Goal: Task Accomplishment & Management: Manage account settings

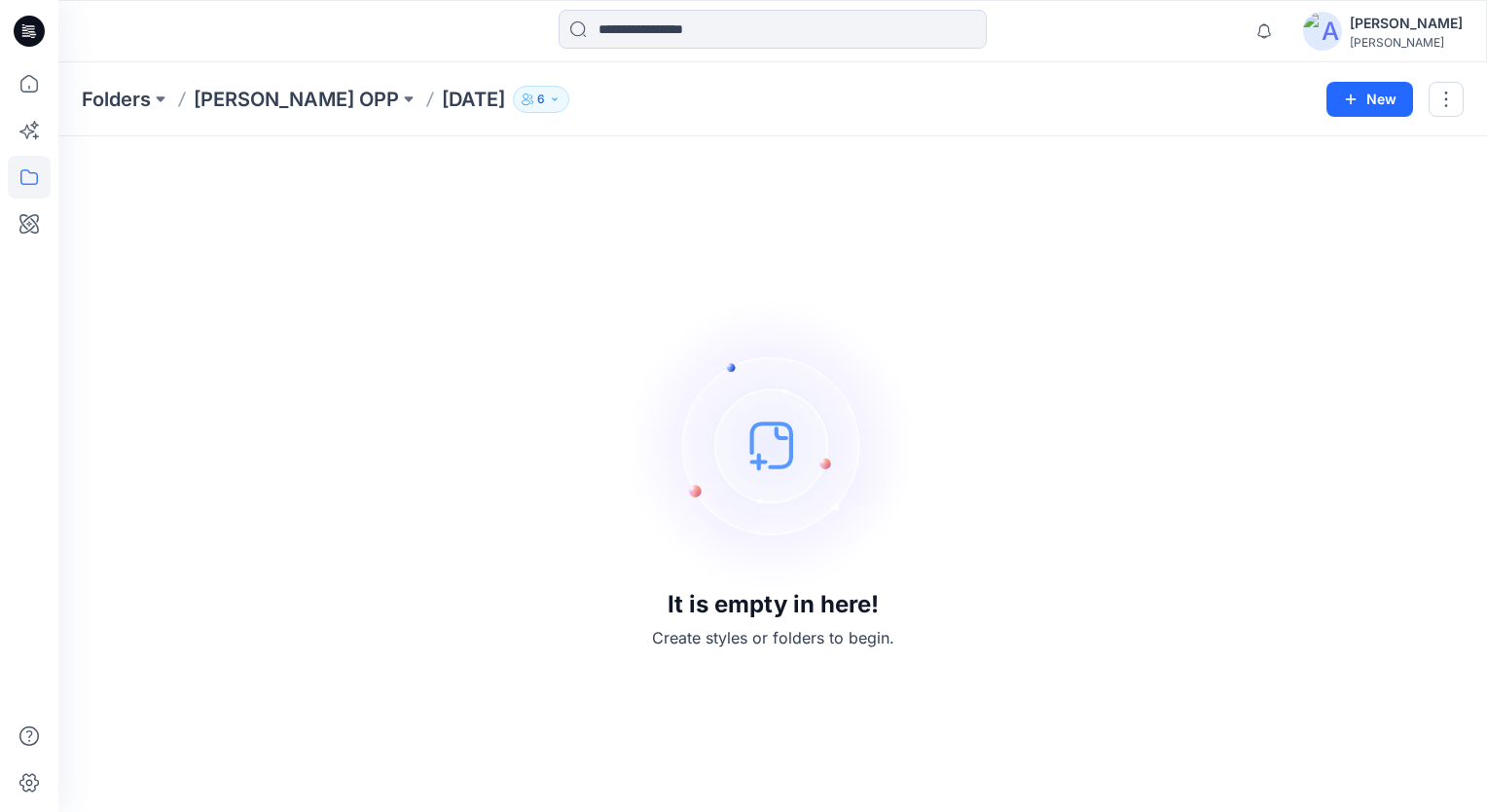
click at [537, 104] on p "6" at bounding box center [541, 100] width 8 height 22
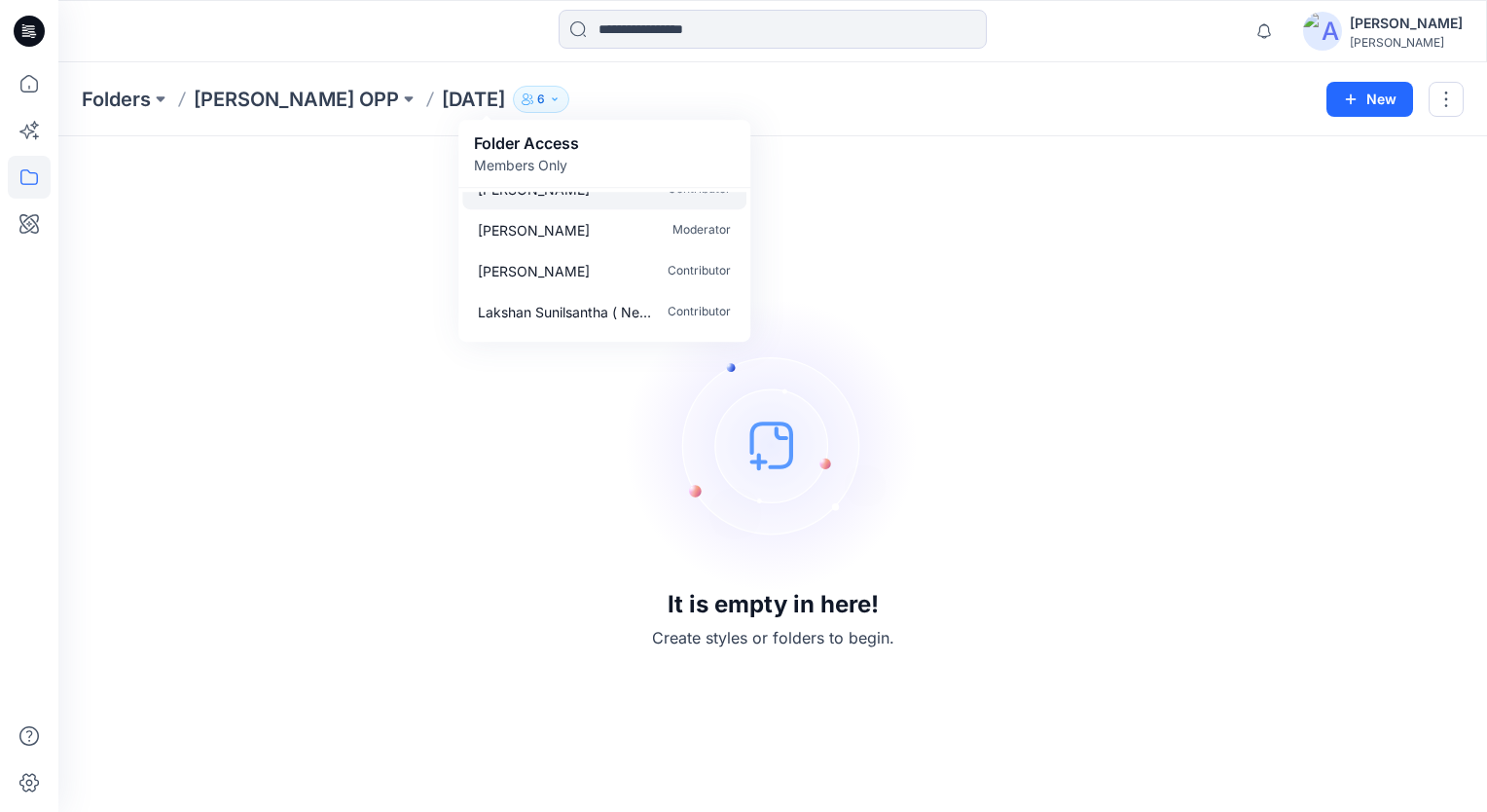
scroll to position [98, 0]
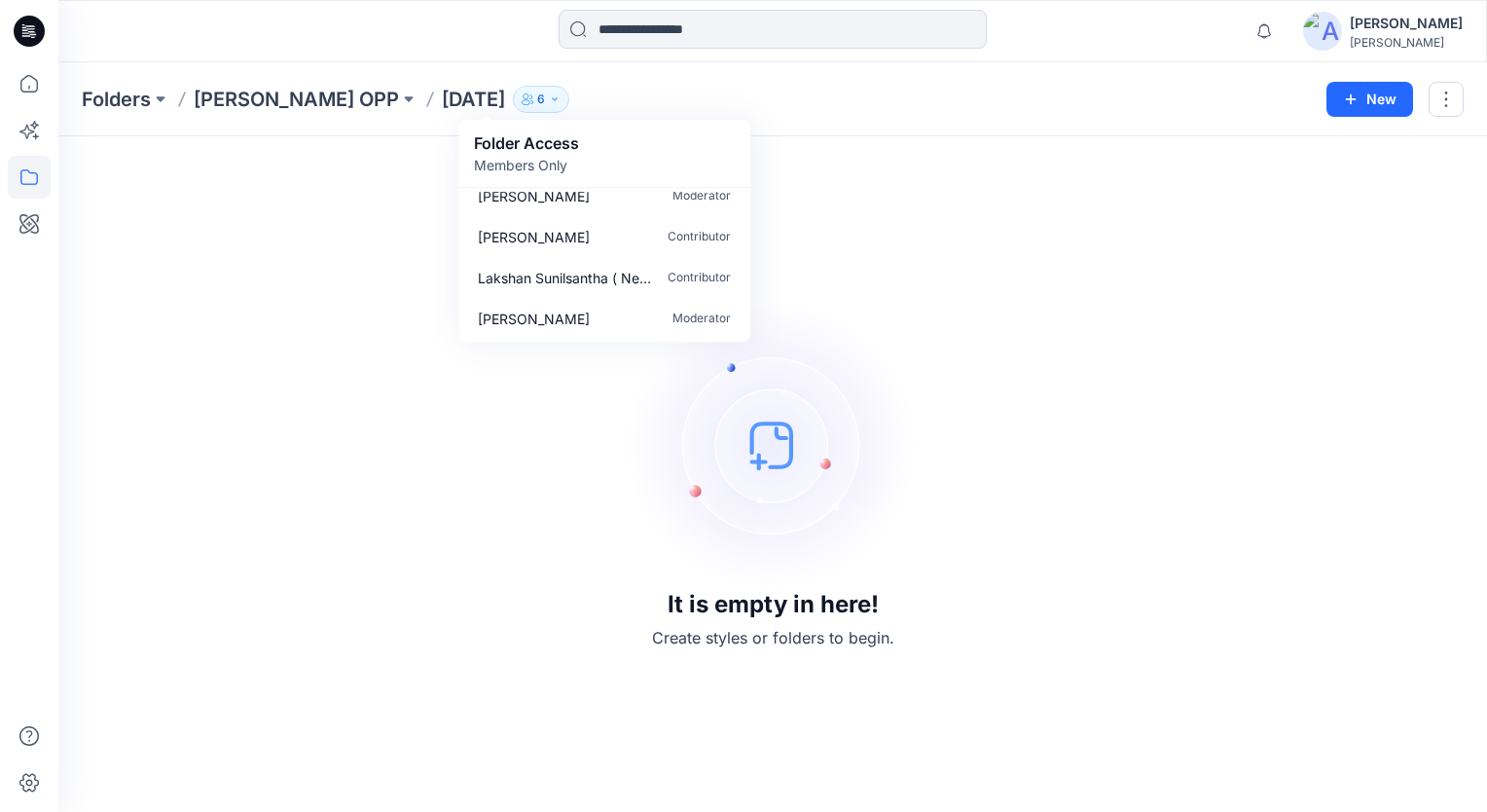
click at [522, 98] on icon "button" at bounding box center [528, 100] width 12 height 12
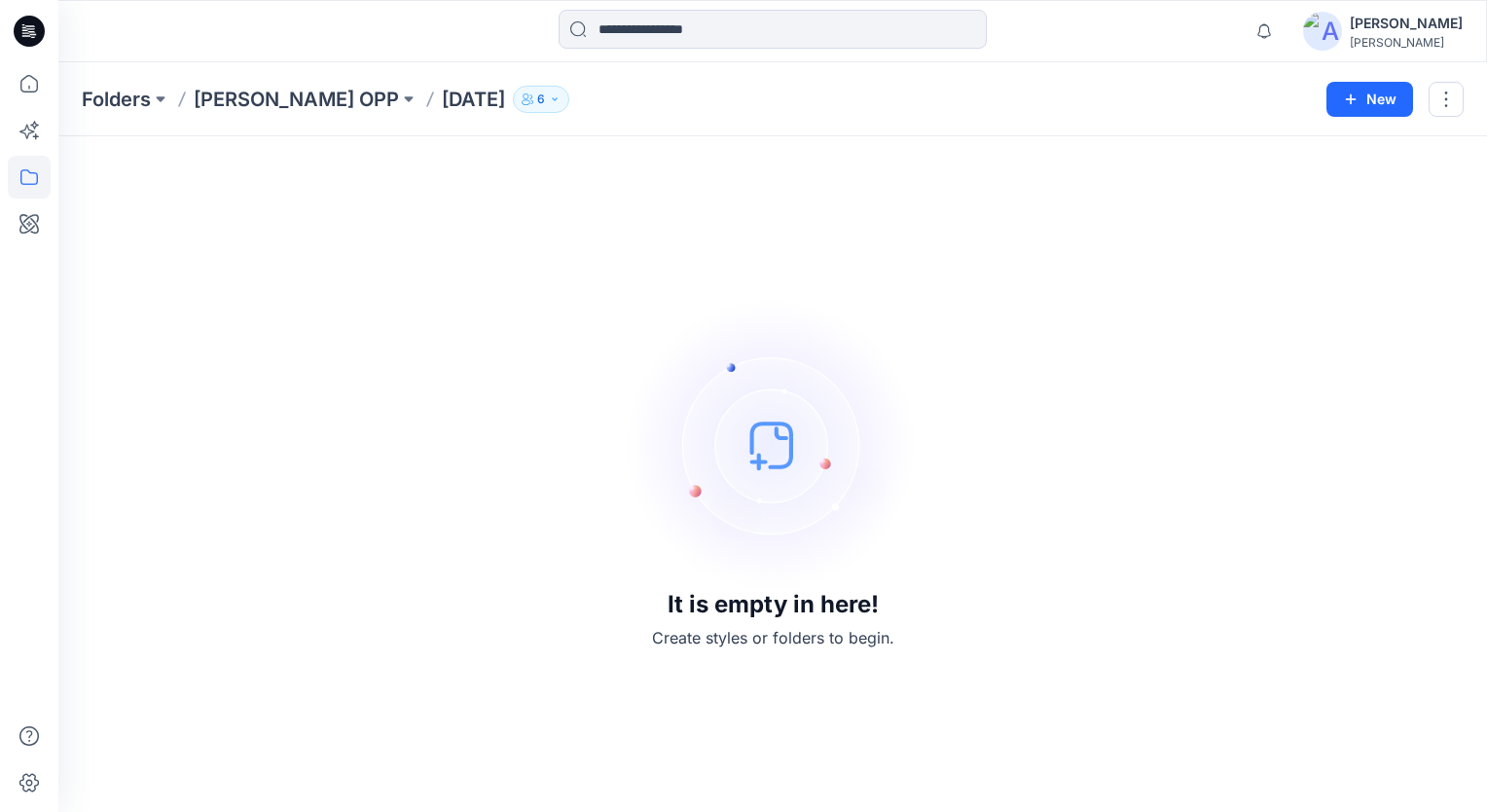
click at [522, 98] on icon "button" at bounding box center [528, 100] width 12 height 12
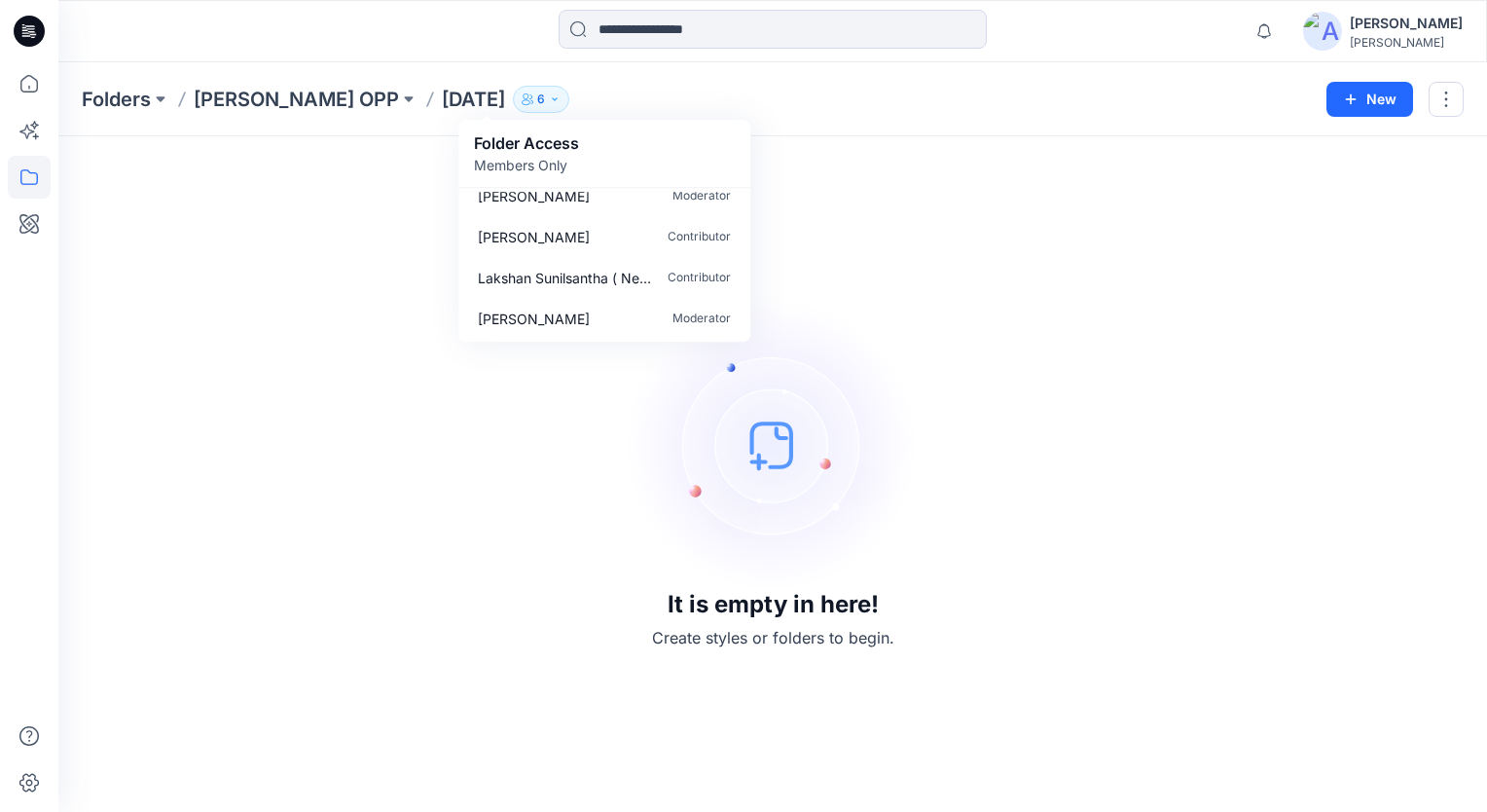
drag, startPoint x: 468, startPoint y: 98, endPoint x: 985, endPoint y: 268, distance: 544.2
click at [985, 268] on div "It is empty in here! Create styles or folders to begin." at bounding box center [773, 474] width 1382 height 628
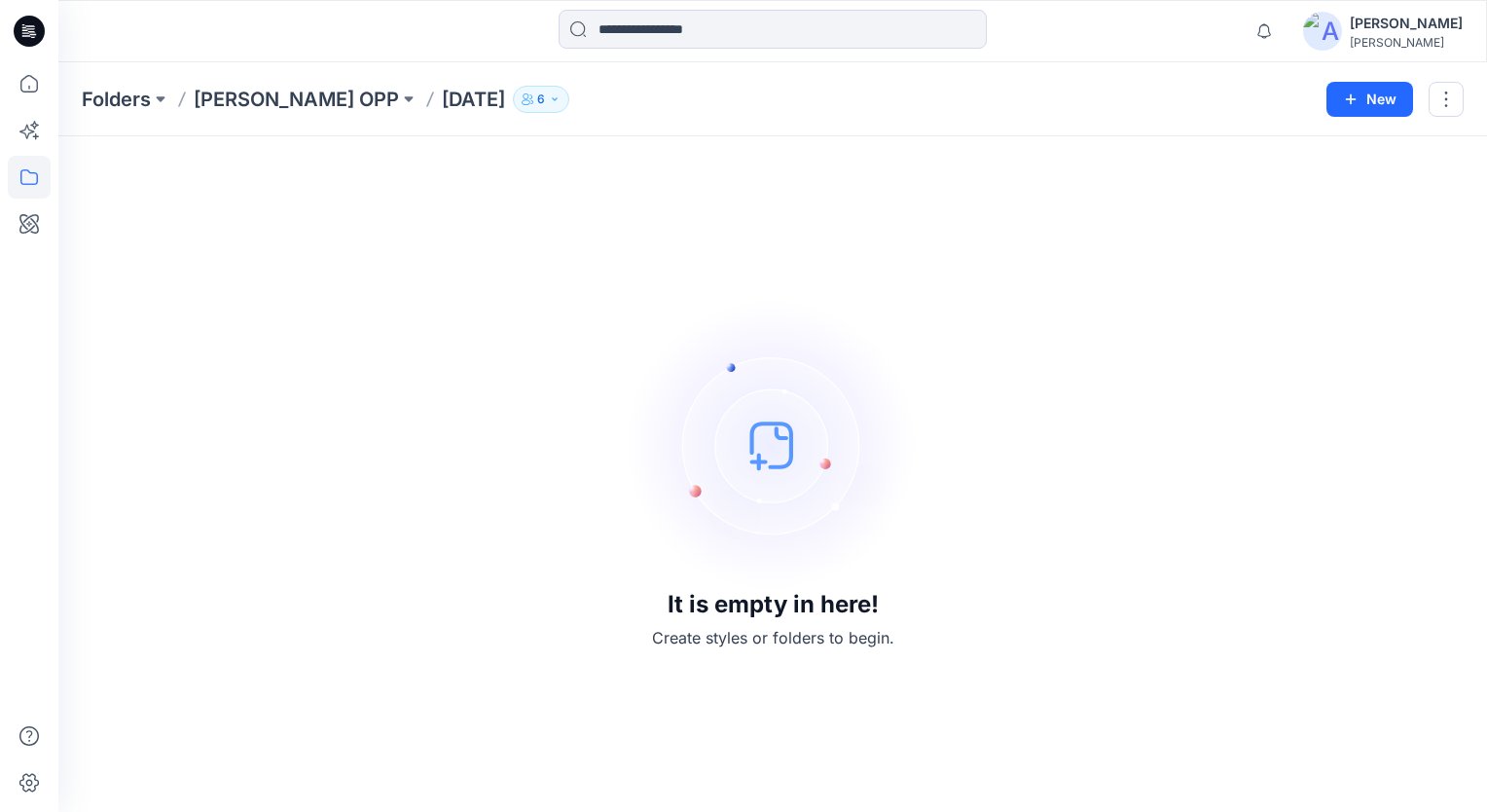
click at [513, 108] on button "6" at bounding box center [540, 100] width 56 height 28
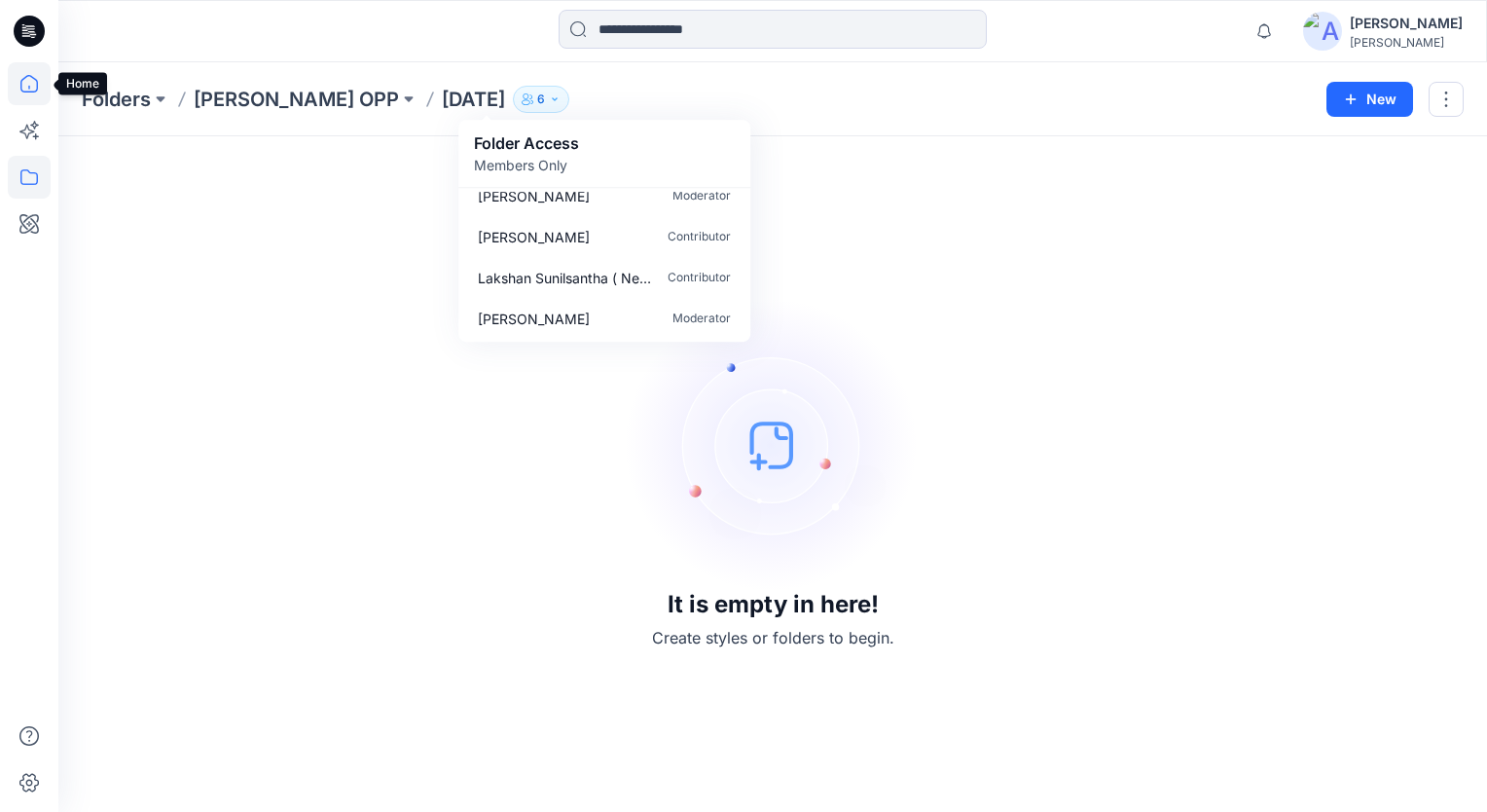
click at [21, 94] on icon at bounding box center [29, 83] width 42 height 42
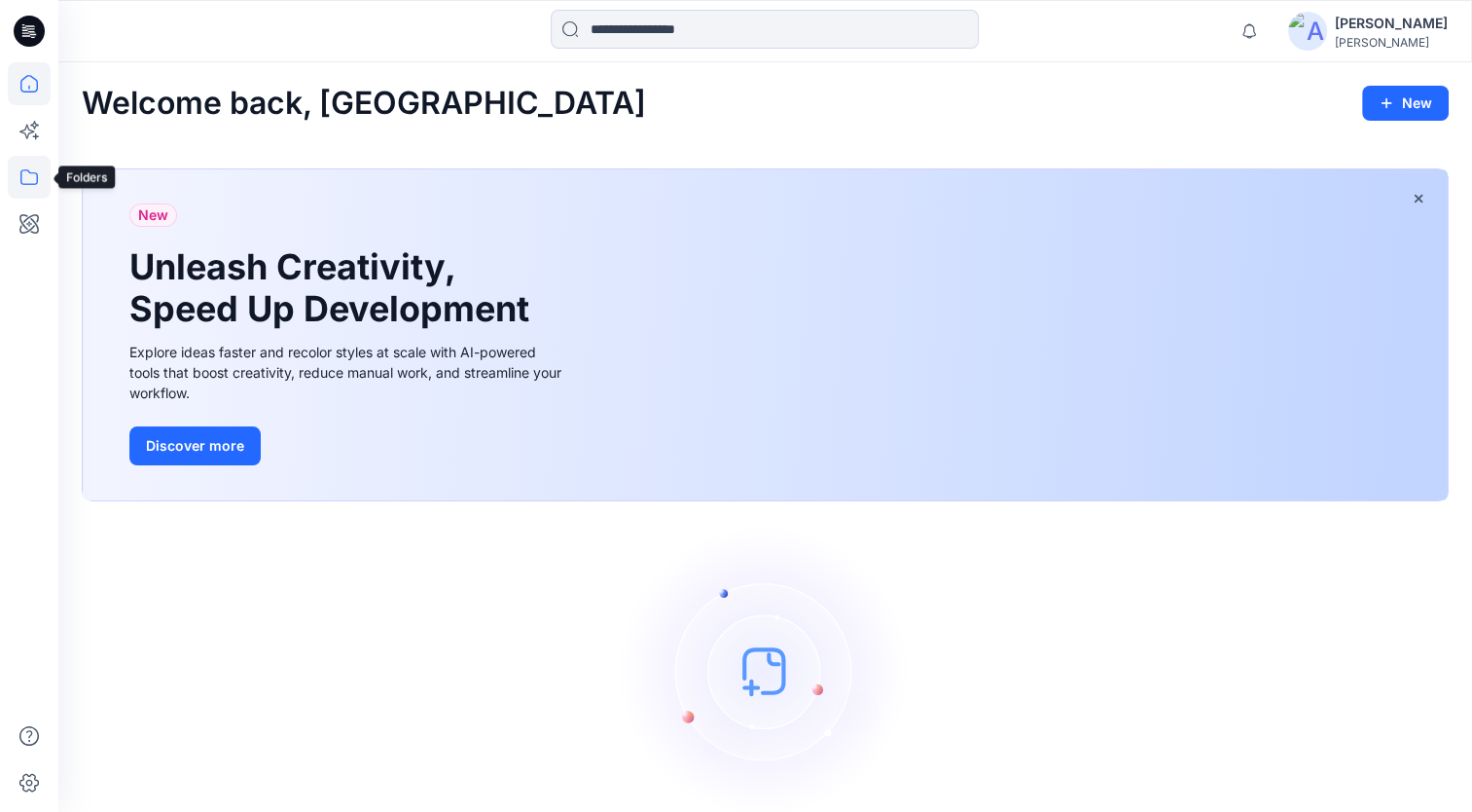
click at [29, 173] on icon at bounding box center [29, 177] width 42 height 42
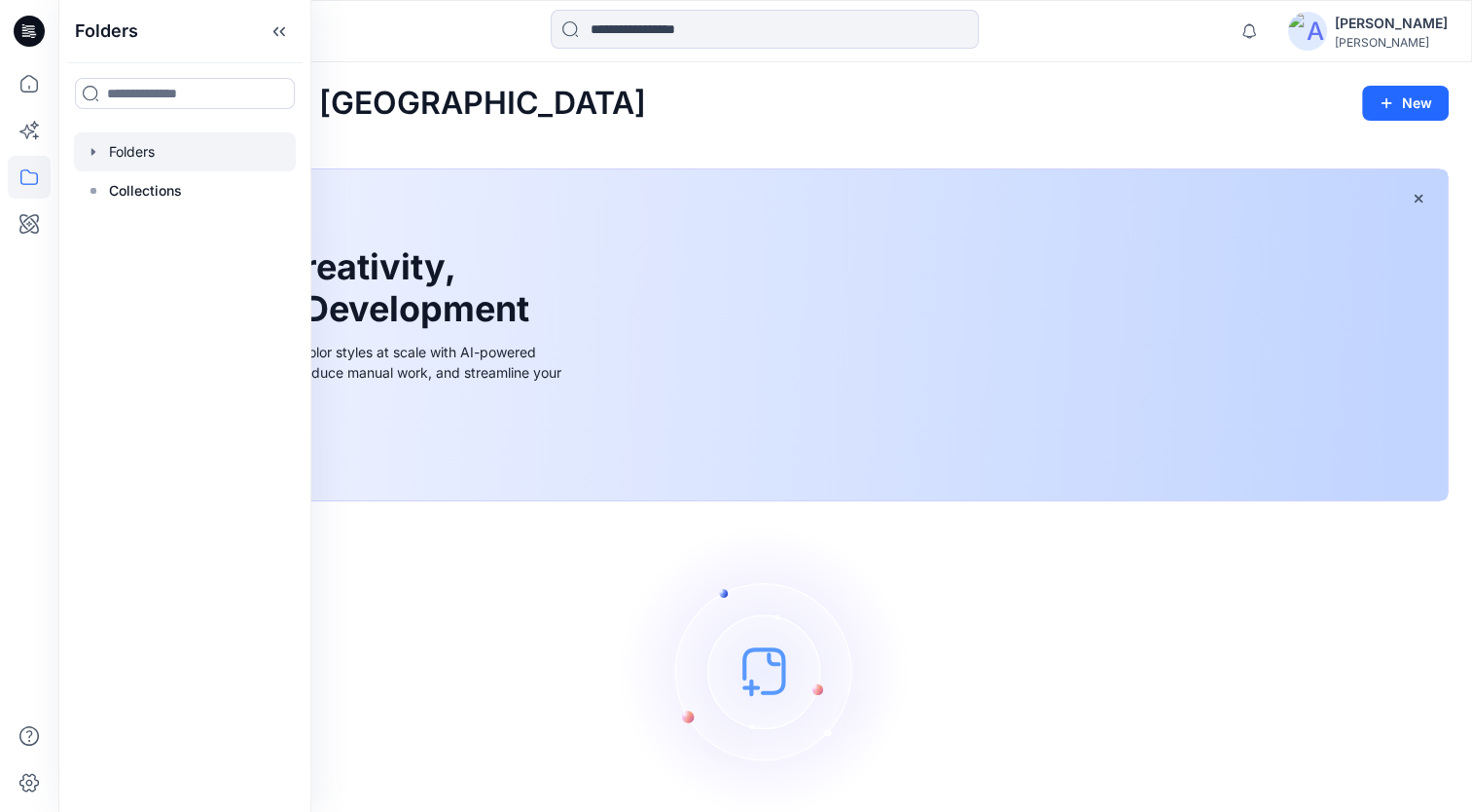
click at [129, 154] on div at bounding box center [185, 151] width 222 height 39
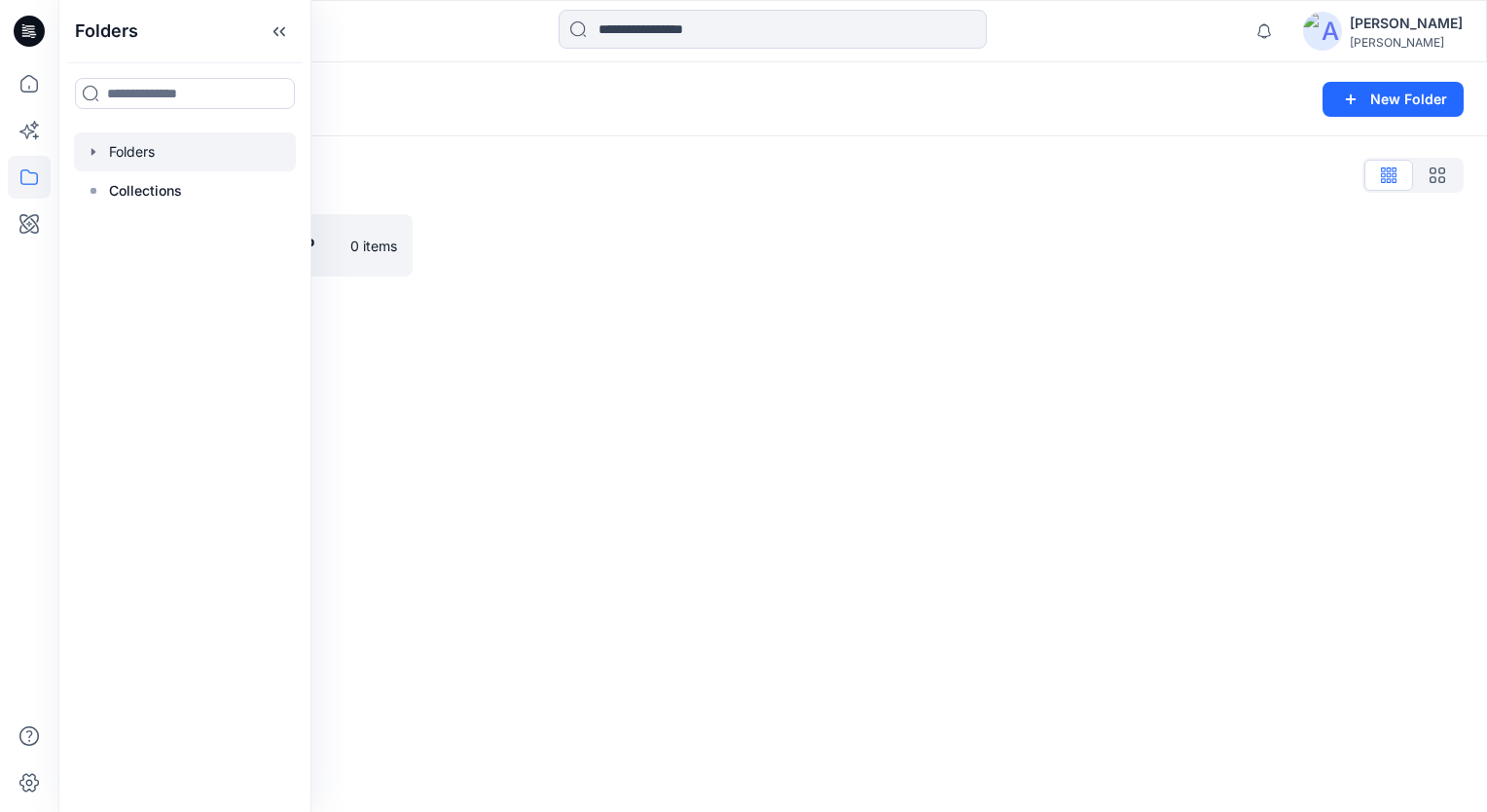
click at [536, 317] on div "Folders New Folder Folders List [PERSON_NAME] OPP 0 items" at bounding box center [773, 437] width 1429 height 750
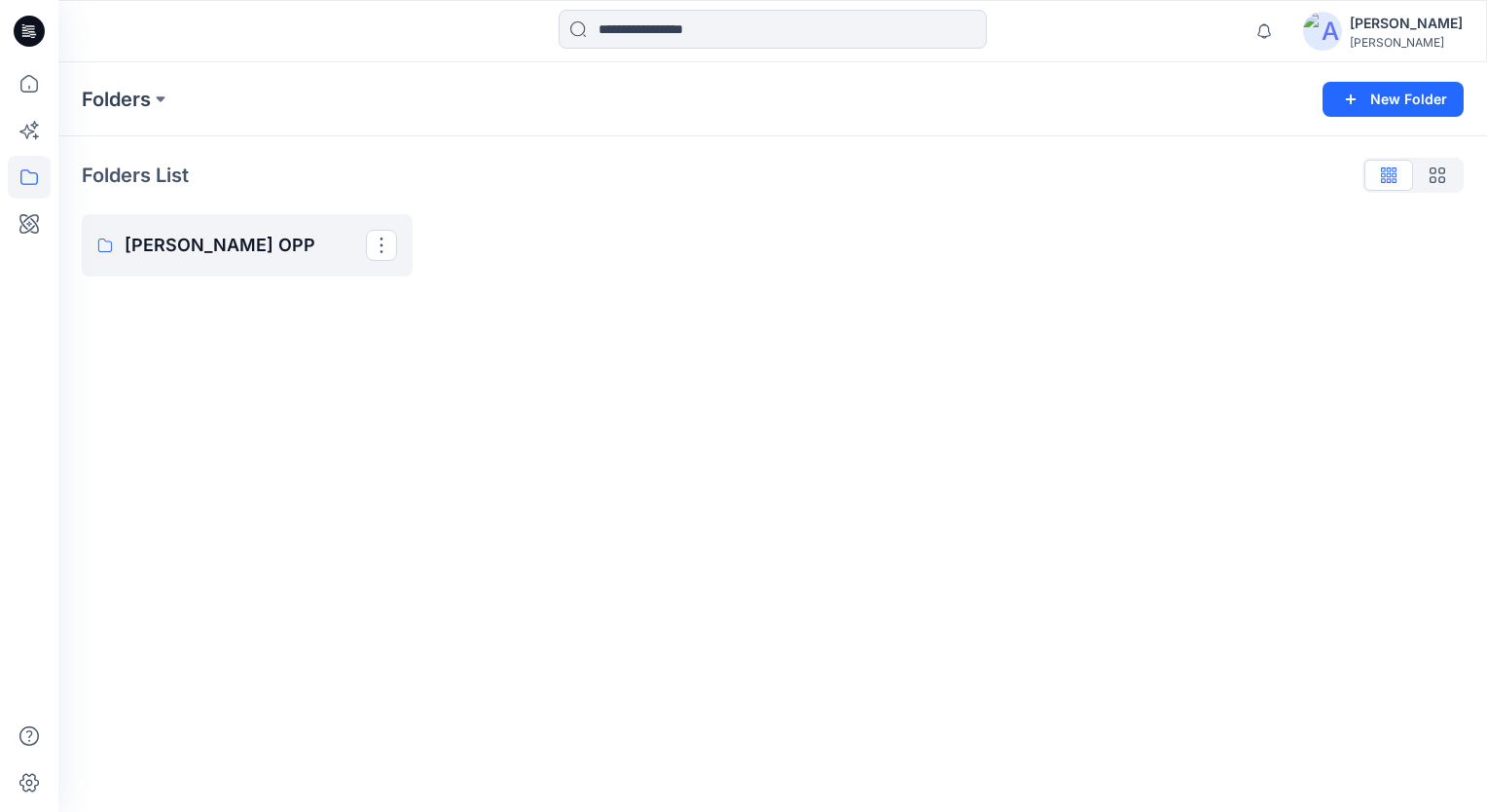
drag, startPoint x: 372, startPoint y: 252, endPoint x: 317, endPoint y: 337, distance: 101.2
click at [317, 337] on div "Folders New Folder Folders List [PERSON_NAME] OPP" at bounding box center [773, 437] width 1429 height 750
click at [275, 253] on p "[PERSON_NAME] OPP" at bounding box center [245, 245] width 241 height 28
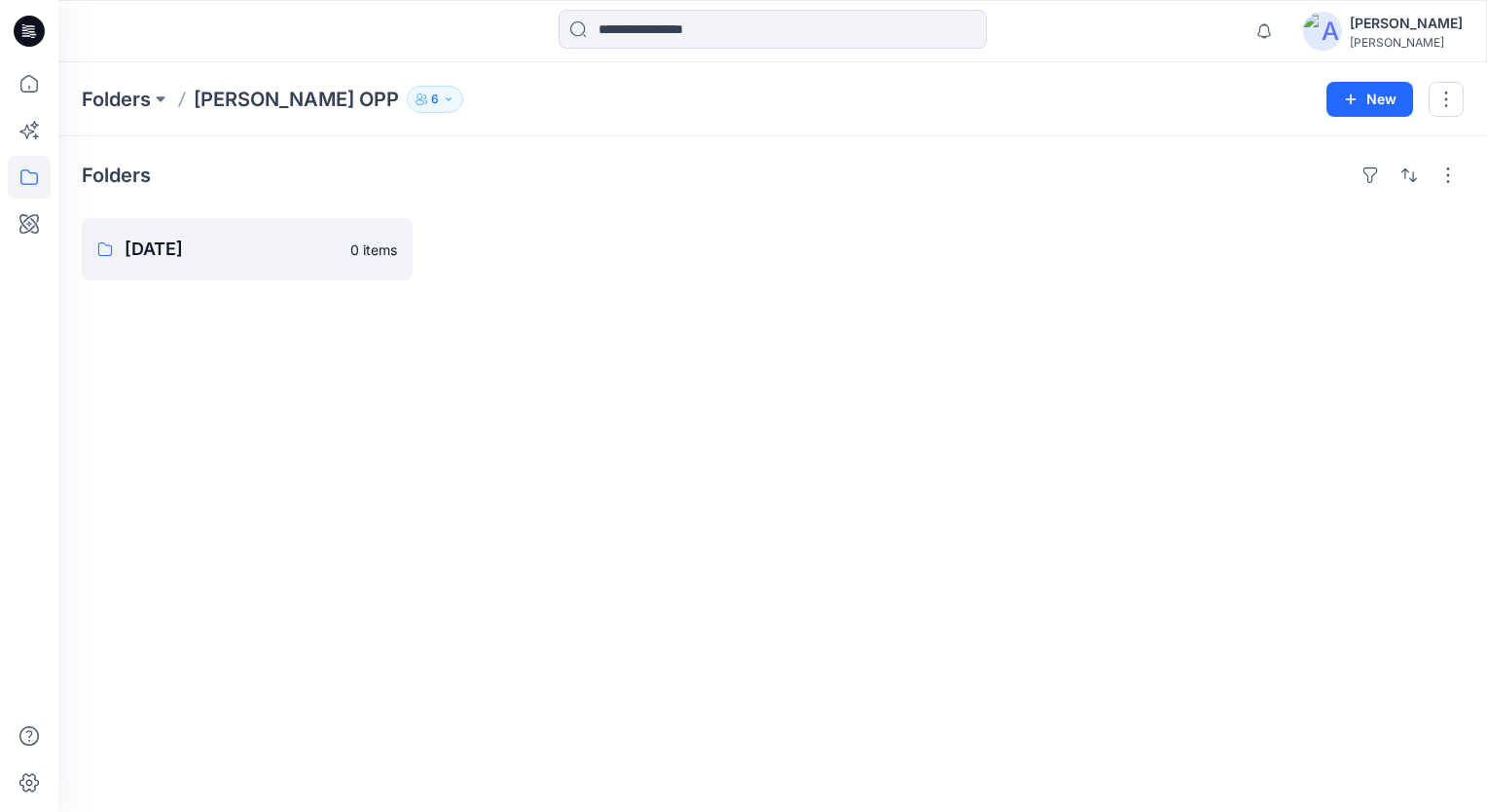
click at [431, 98] on p "6" at bounding box center [435, 100] width 8 height 22
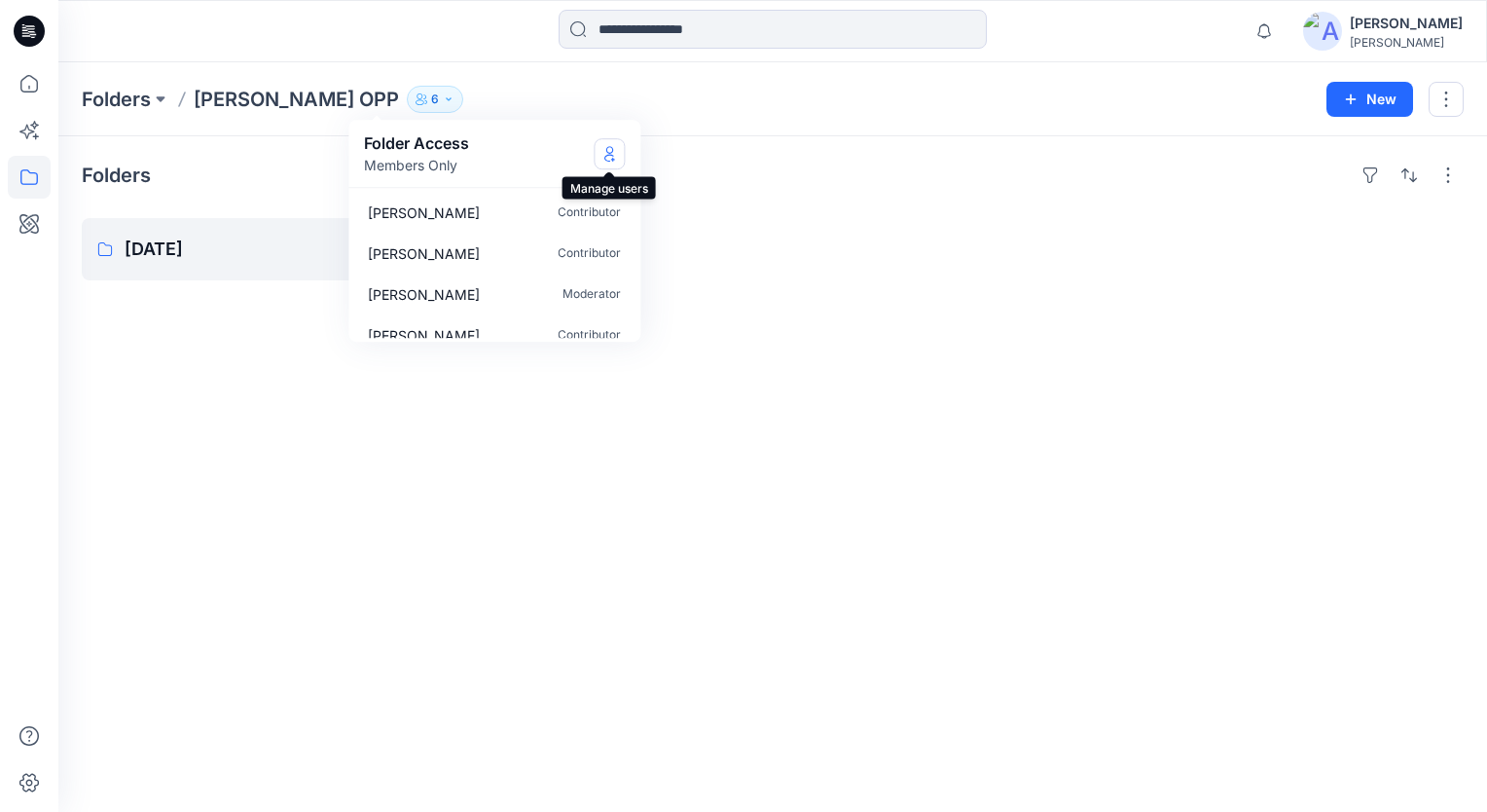
click at [611, 153] on icon "Manage Users" at bounding box center [611, 154] width 8 height 16
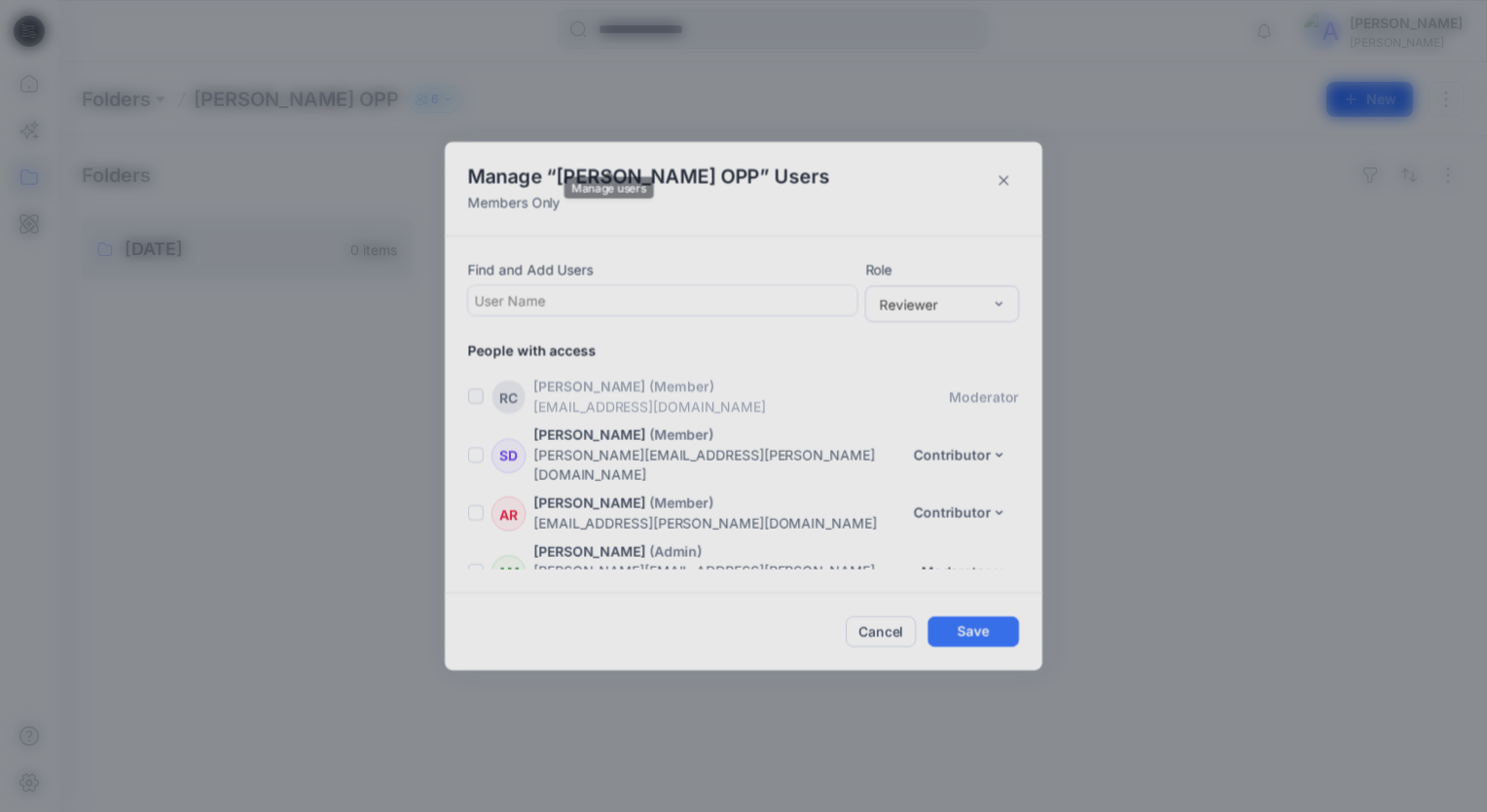
scroll to position [90, 0]
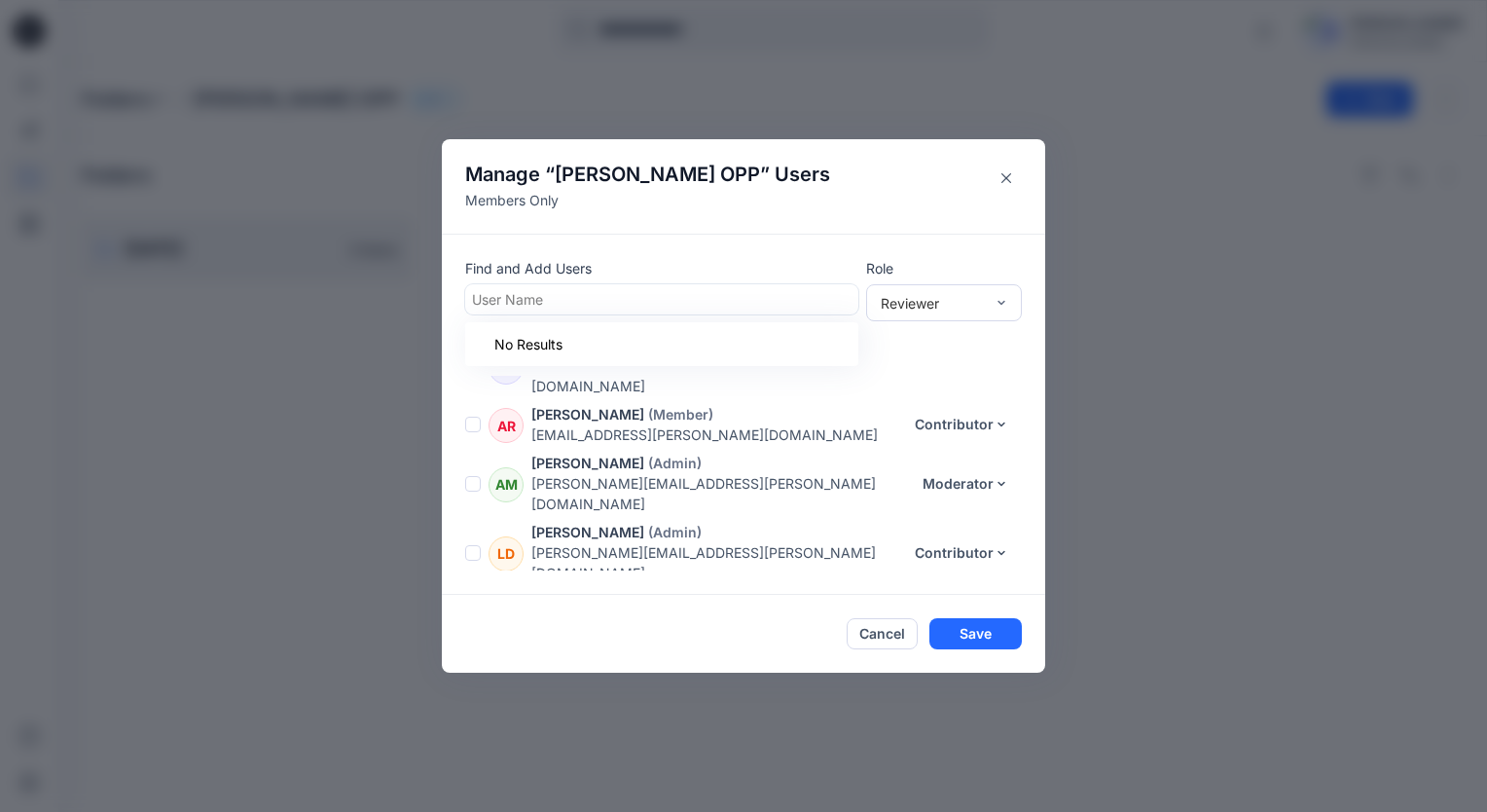
click at [610, 290] on div at bounding box center [662, 299] width 379 height 25
type input "*****"
click at [621, 345] on p "[PERSON_NAME]" at bounding box center [565, 349] width 112 height 26
click at [943, 407] on div "Moderator" at bounding box center [945, 408] width 148 height 34
click at [1019, 634] on button "Save" at bounding box center [976, 635] width 93 height 32
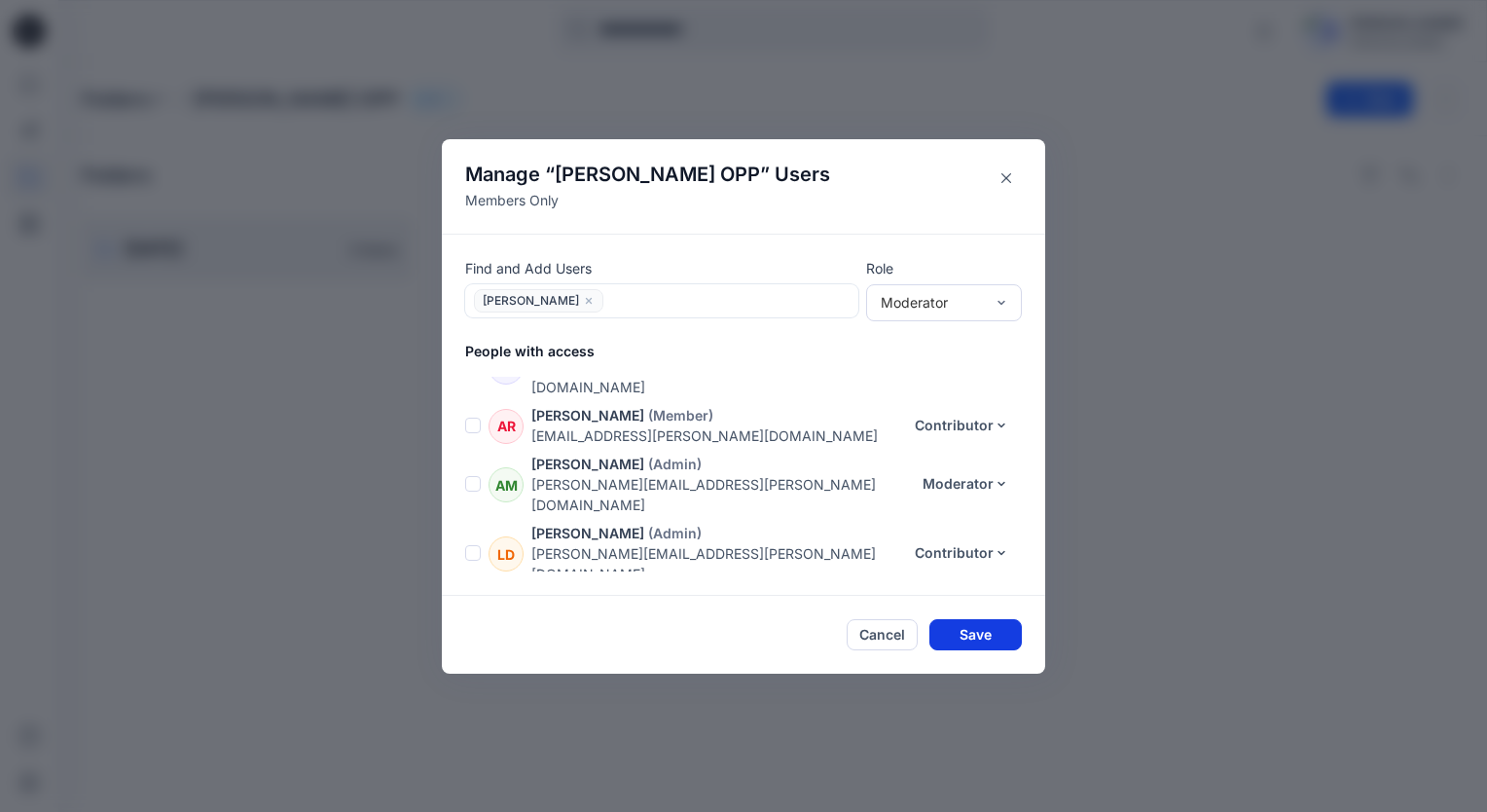
click at [985, 635] on button "Save" at bounding box center [976, 635] width 93 height 32
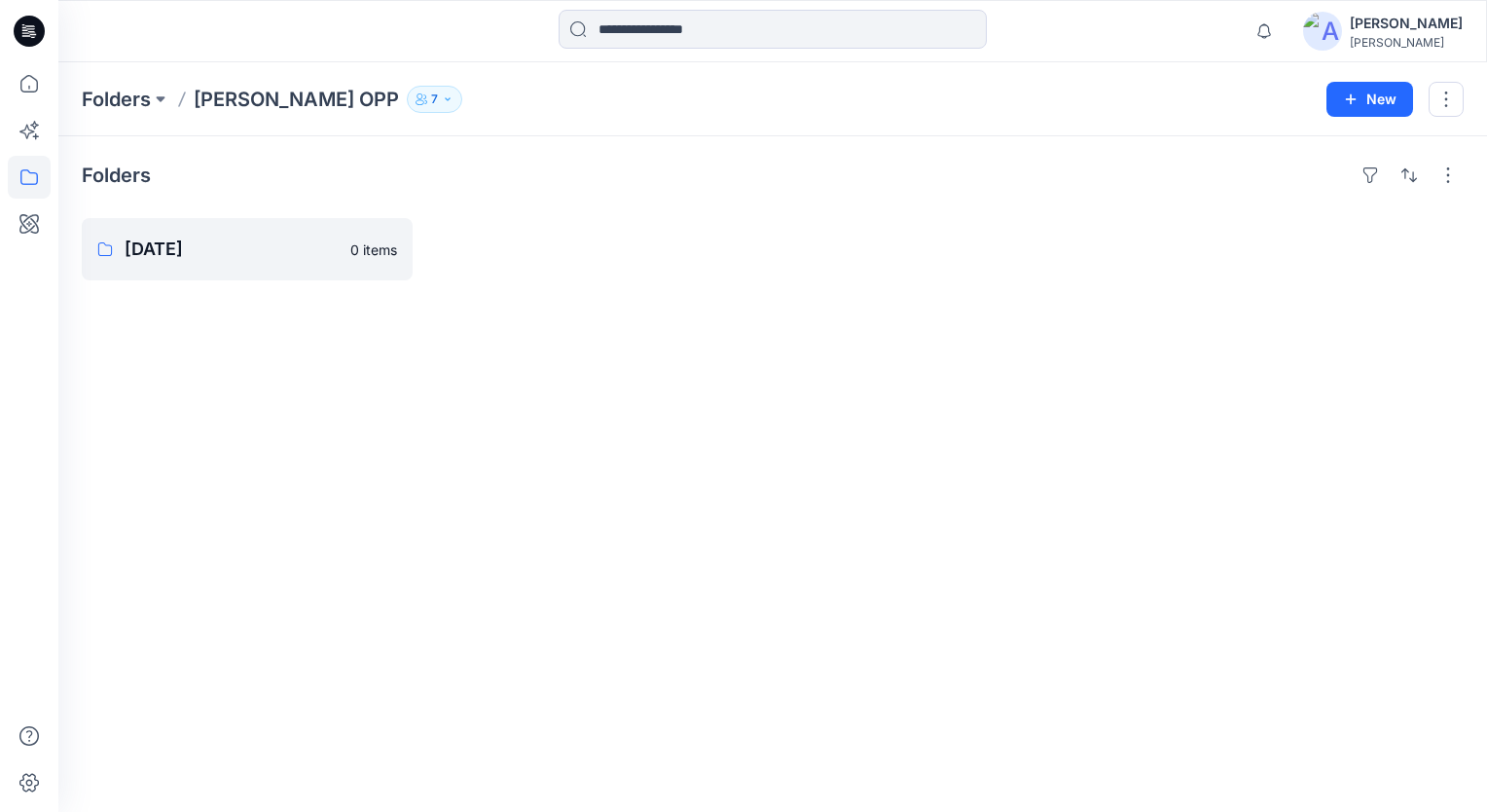
click at [442, 103] on icon "button" at bounding box center [448, 100] width 12 height 12
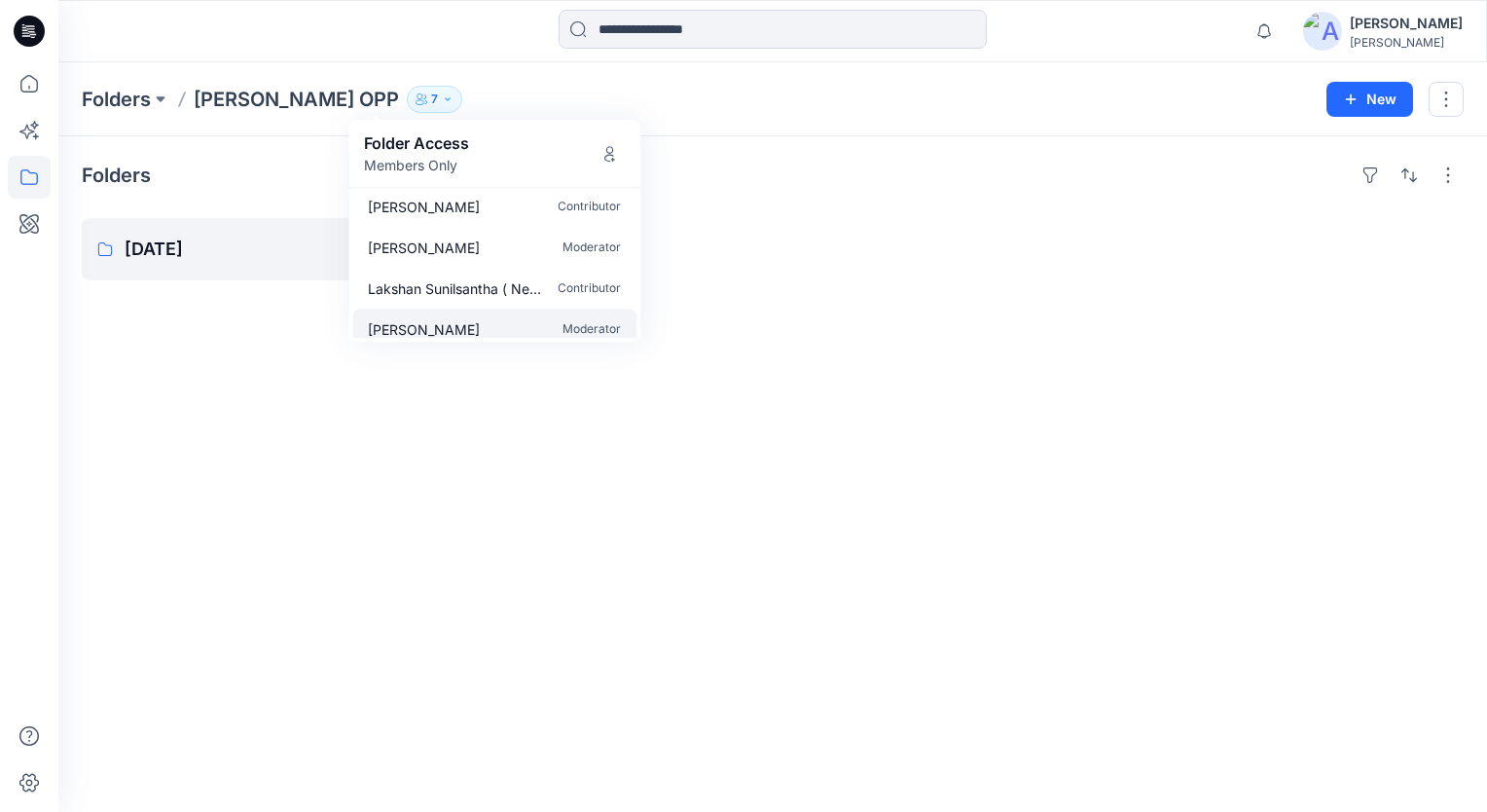
scroll to position [140, 0]
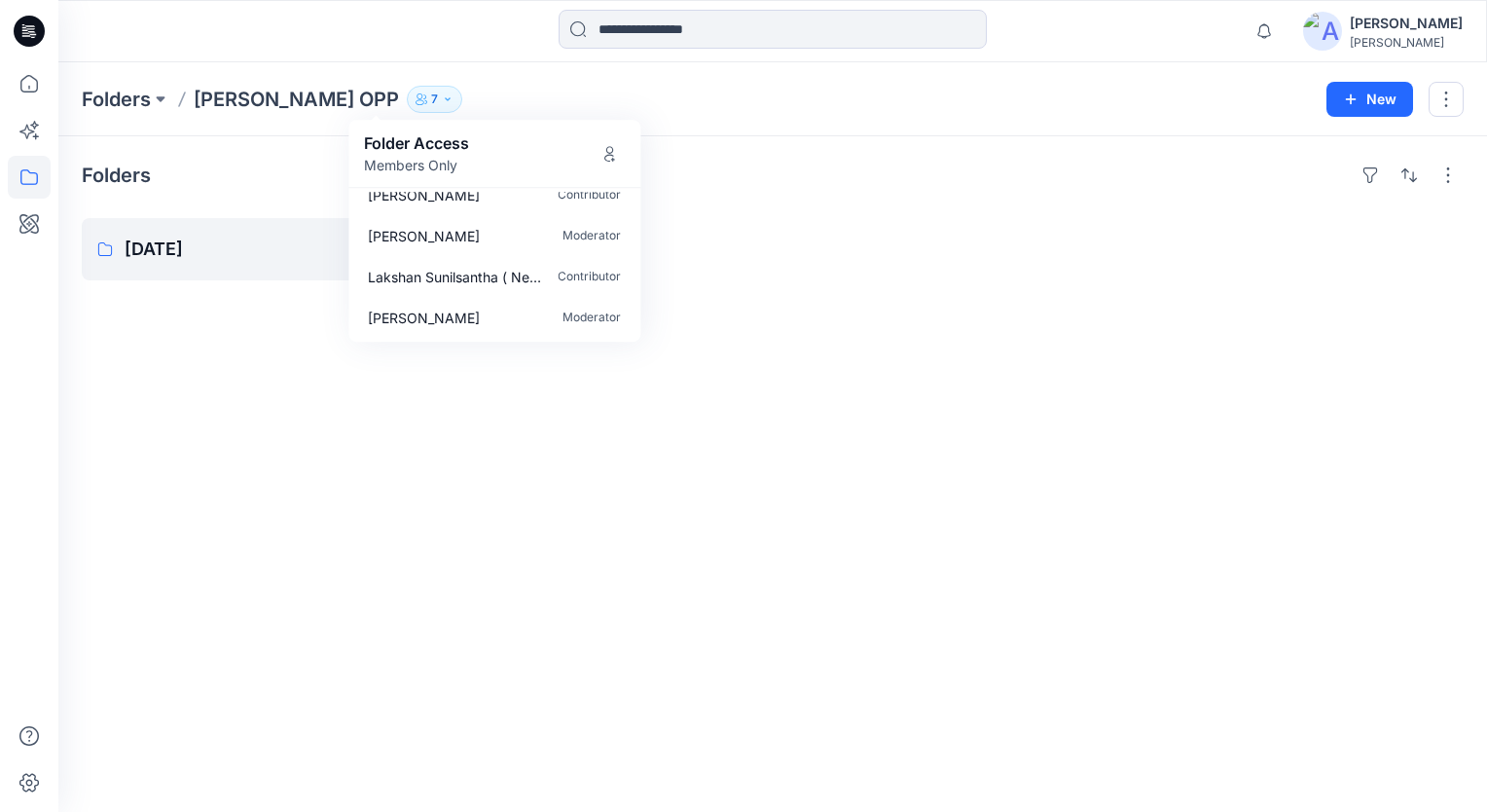
click at [639, 308] on div "[PERSON_NAME] Contributor [PERSON_NAME] Contributor [PERSON_NAME] Moderator [PE…" at bounding box center [495, 265] width 292 height 154
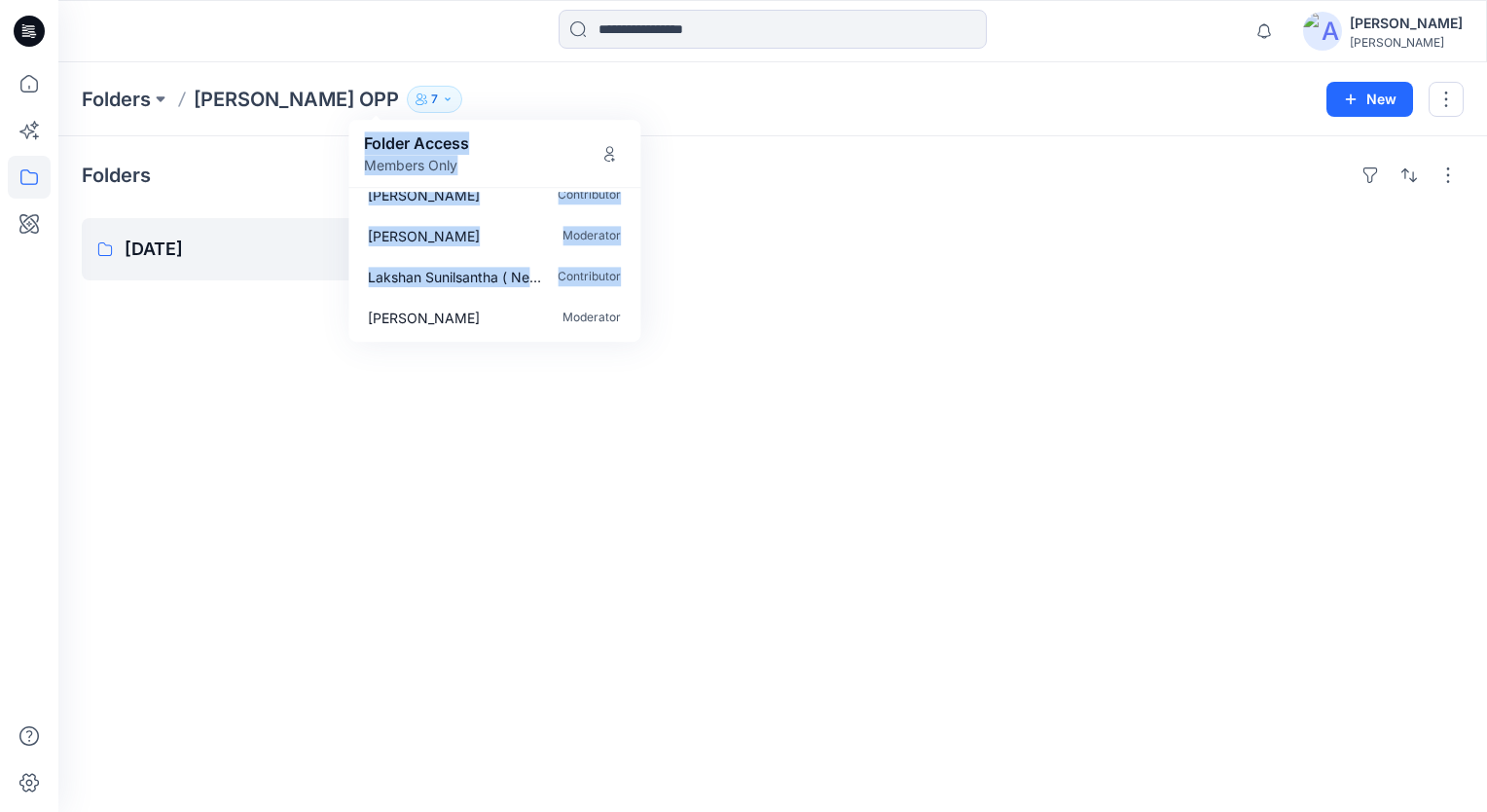
drag, startPoint x: 637, startPoint y: 286, endPoint x: 638, endPoint y: 184, distance: 102.0
click at [638, 184] on div "Folder Access Members Only [PERSON_NAME] Contributor [PERSON_NAME] Contributor …" at bounding box center [495, 230] width 292 height 222
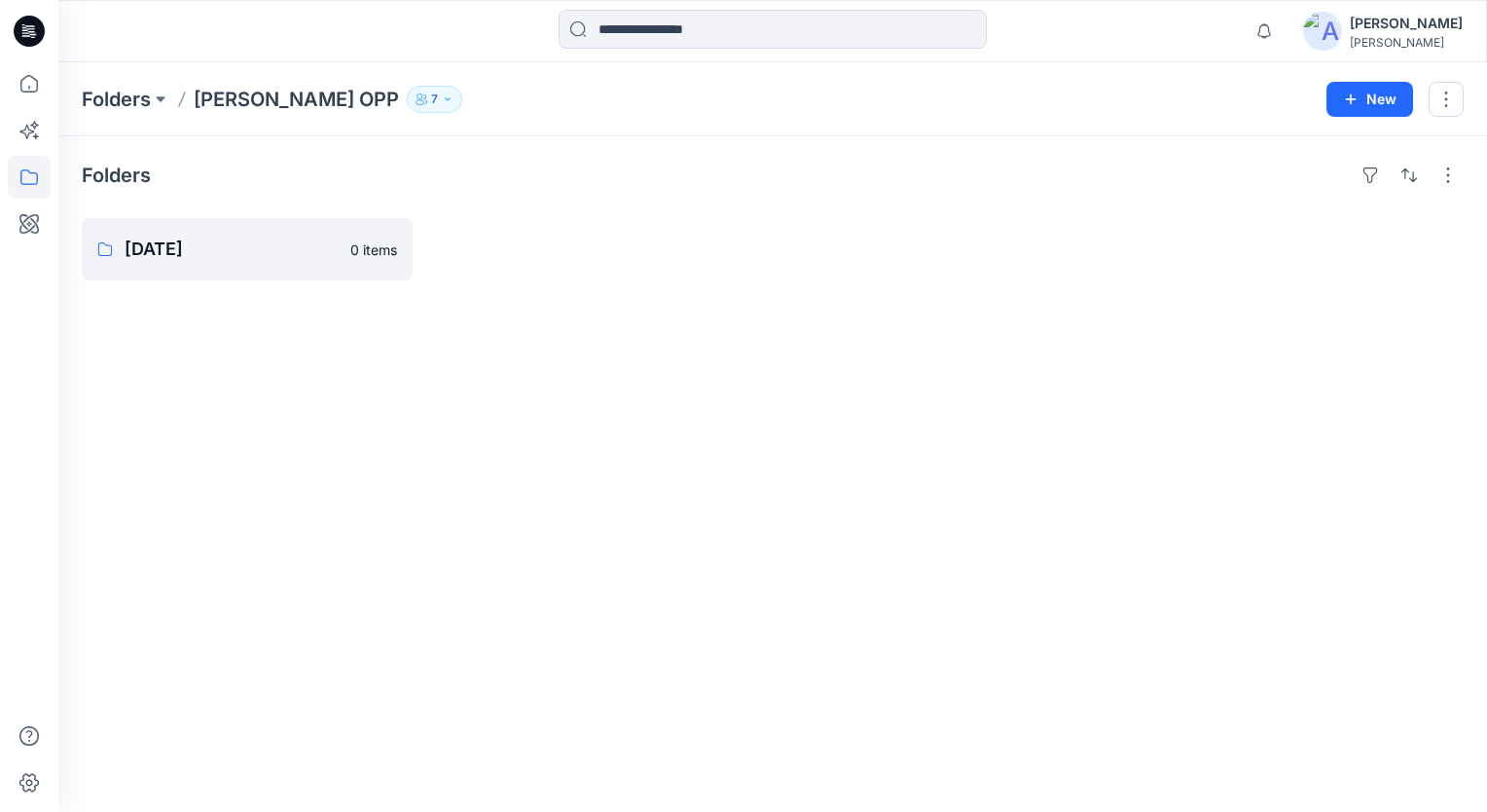
click at [909, 361] on div "Folders [DATE] 0 items" at bounding box center [773, 474] width 1429 height 676
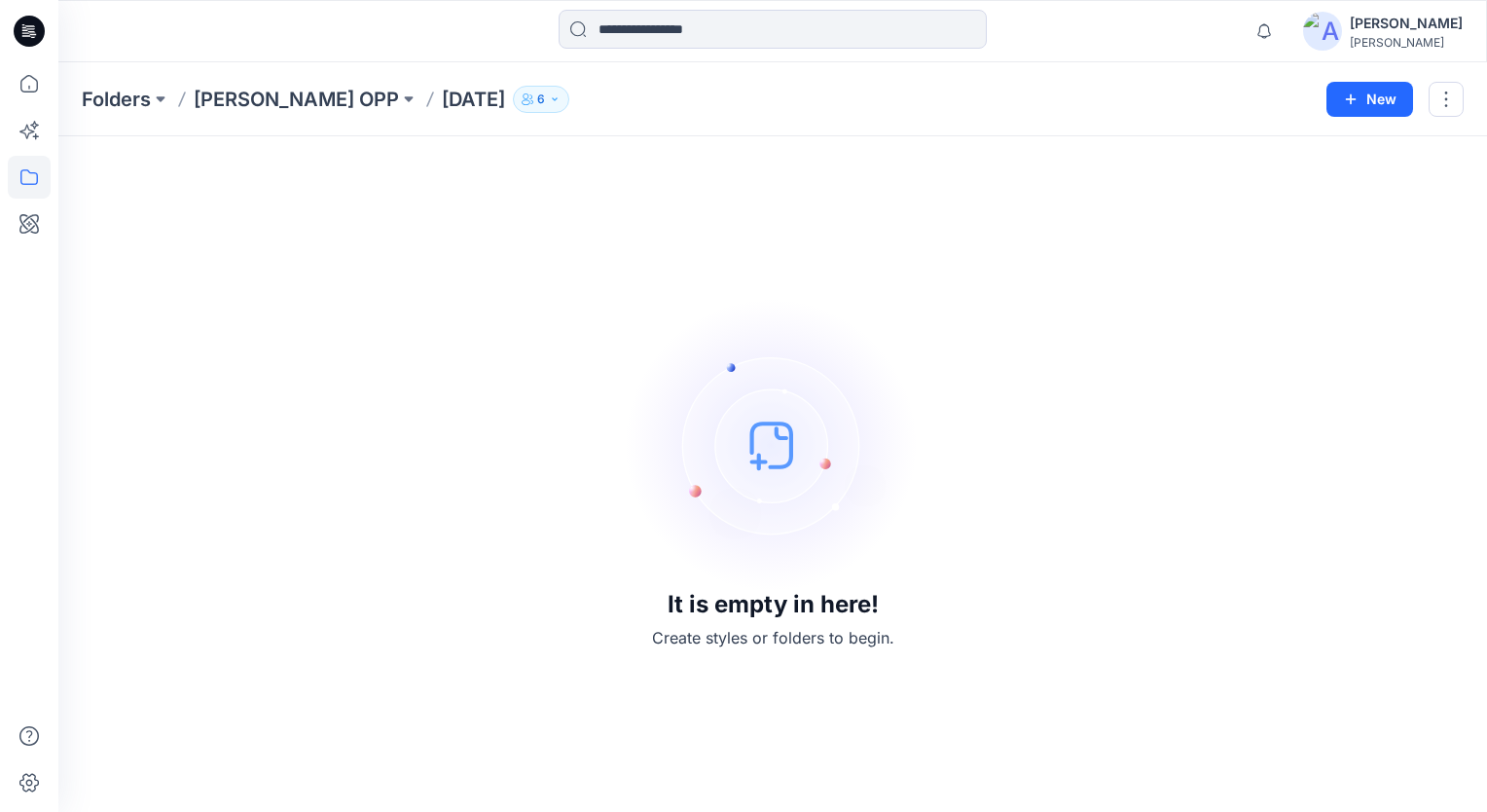
click at [1388, 30] on div "[PERSON_NAME]" at bounding box center [1406, 24] width 113 height 24
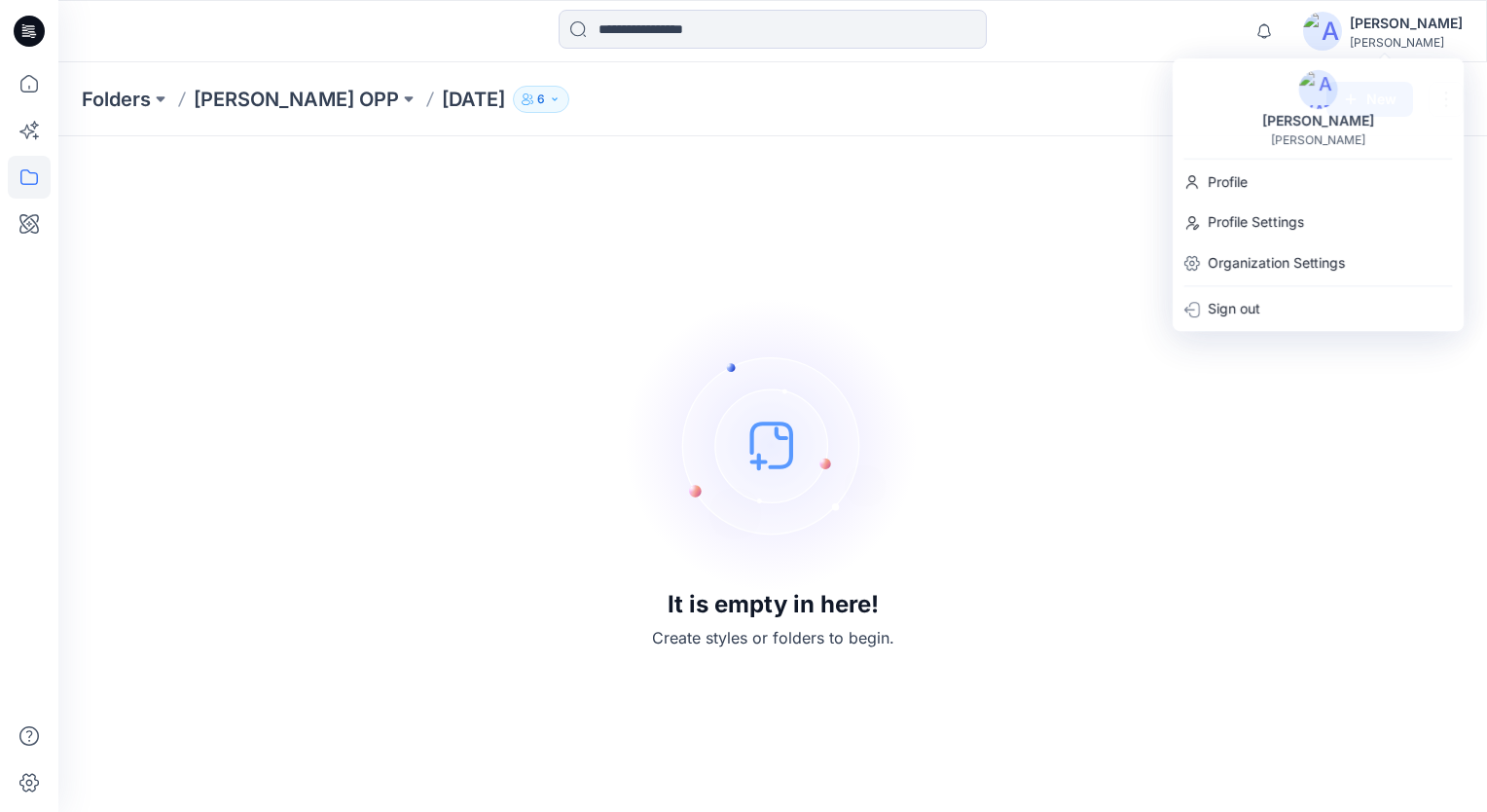
drag, startPoint x: 1442, startPoint y: 1, endPoint x: 1037, endPoint y: 175, distance: 440.8
click at [1037, 175] on div "It is empty in here! Create styles or folders to begin." at bounding box center [773, 474] width 1382 height 628
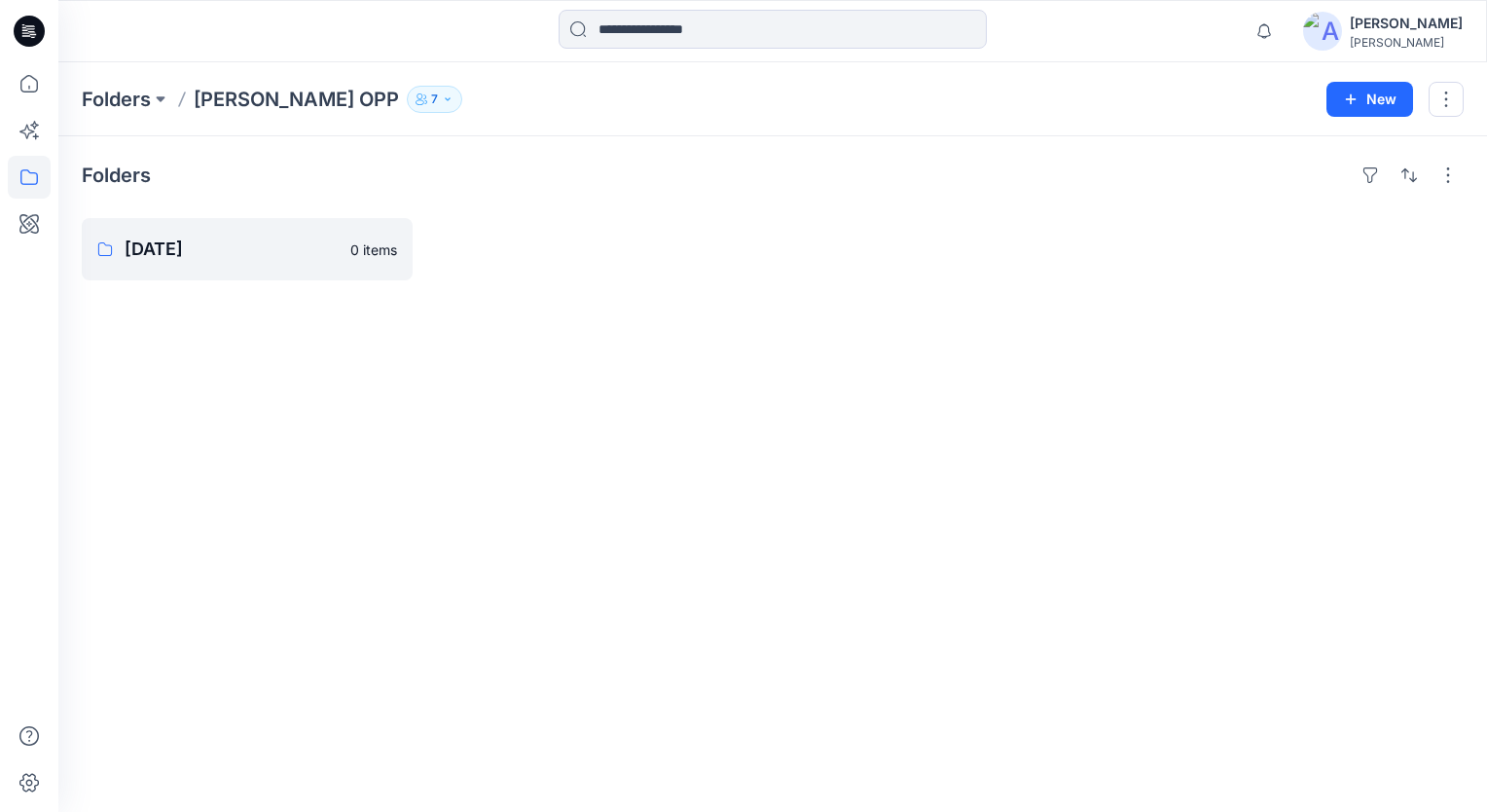
click at [1371, 36] on div "[PERSON_NAME]" at bounding box center [1406, 41] width 113 height 15
click at [1059, 205] on div "Folders [DATE] 0 items" at bounding box center [773, 474] width 1429 height 676
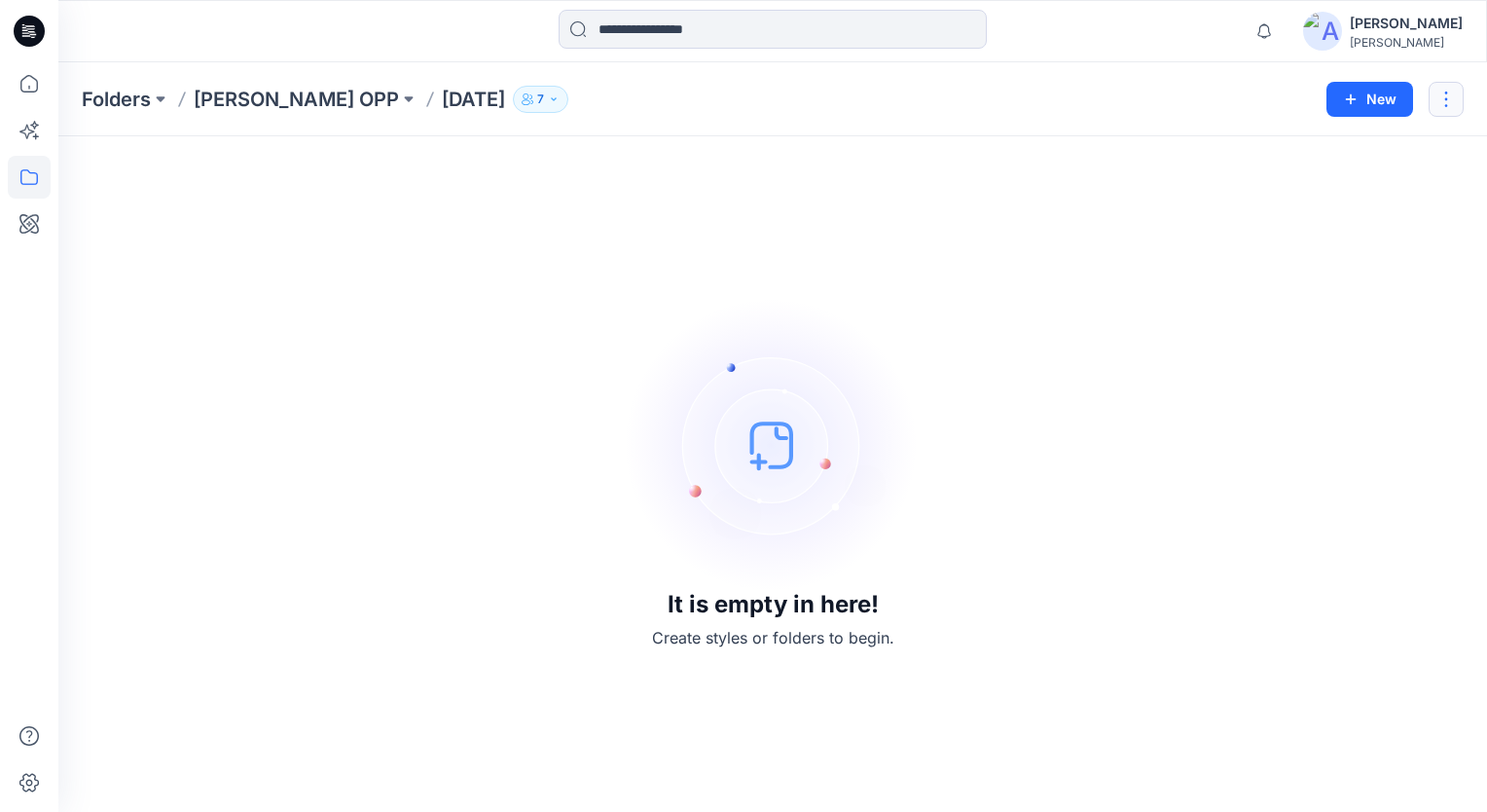
click at [1448, 94] on button "button" at bounding box center [1446, 99] width 35 height 35
click at [1385, 367] on div "It is empty in here! Create styles or folders to begin." at bounding box center [773, 474] width 1382 height 628
click at [1271, 333] on div "It is empty in here! Create styles or folders to begin." at bounding box center [773, 474] width 1382 height 628
